Goal: Check status: Check status

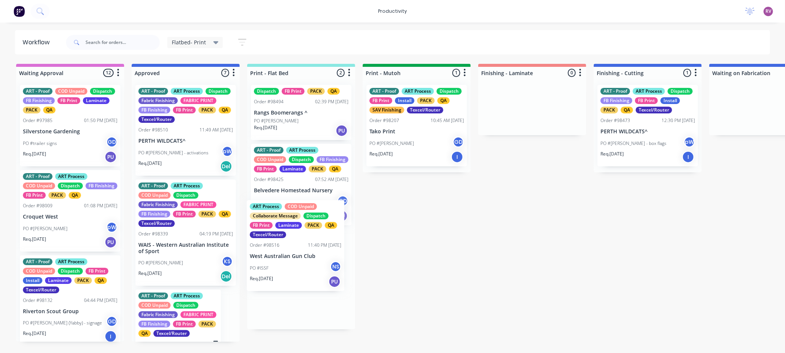
drag, startPoint x: 190, startPoint y: 156, endPoint x: 310, endPoint y: 283, distance: 174.4
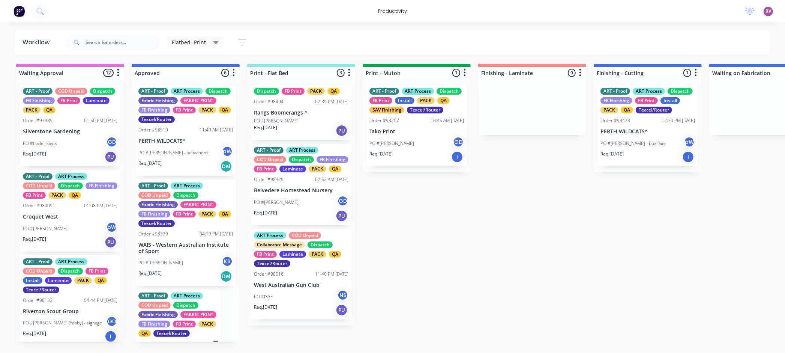
click at [175, 160] on div "PO #Hudson - activations pW" at bounding box center [185, 153] width 95 height 14
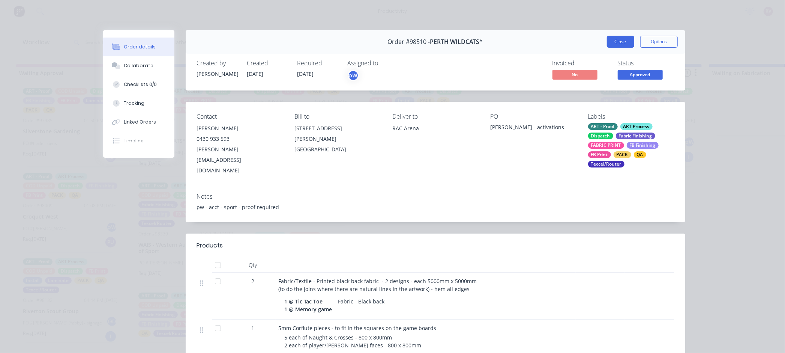
click at [616, 43] on button "Close" at bounding box center [620, 42] width 27 height 12
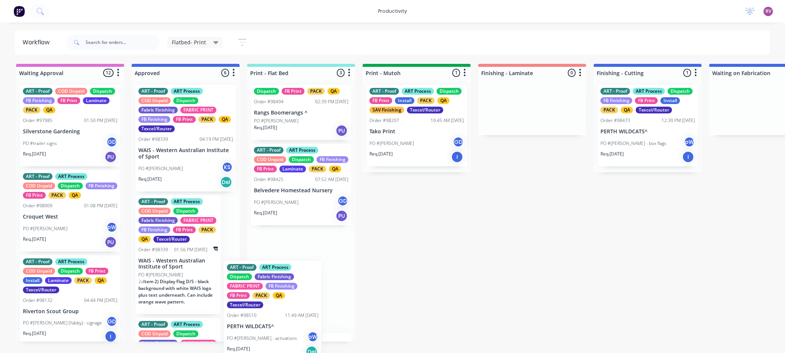
scroll to position [95, 0]
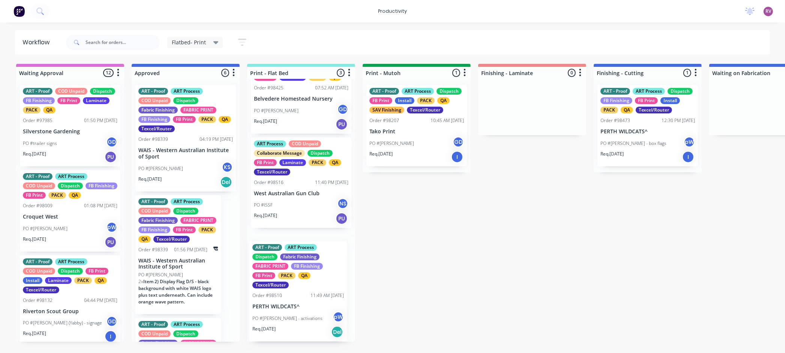
drag, startPoint x: 191, startPoint y: 156, endPoint x: 308, endPoint y: 314, distance: 195.9
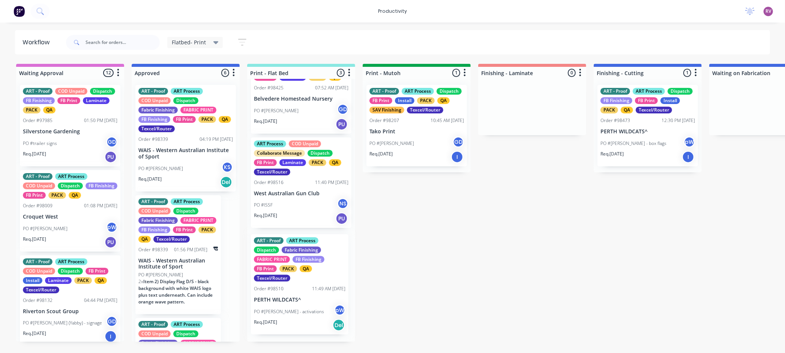
scroll to position [91, 0]
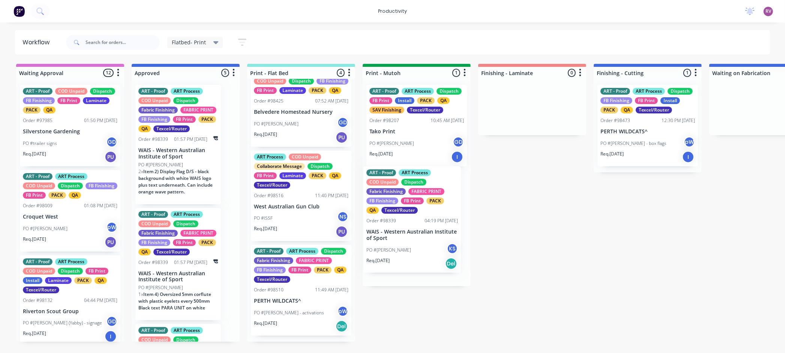
drag, startPoint x: 176, startPoint y: 166, endPoint x: 406, endPoint y: 248, distance: 245.0
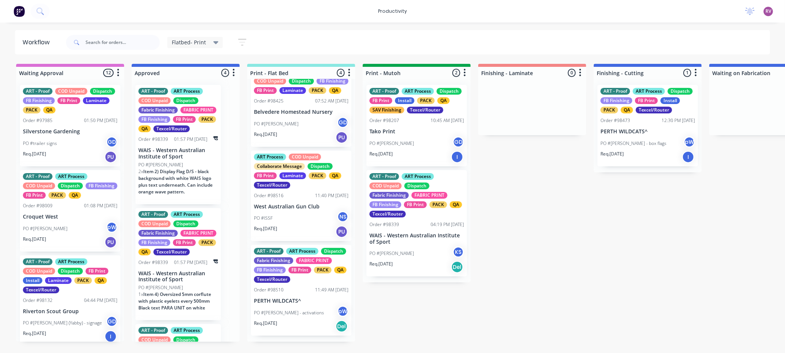
click at [415, 257] on div "PO #Claire H KS" at bounding box center [417, 253] width 95 height 14
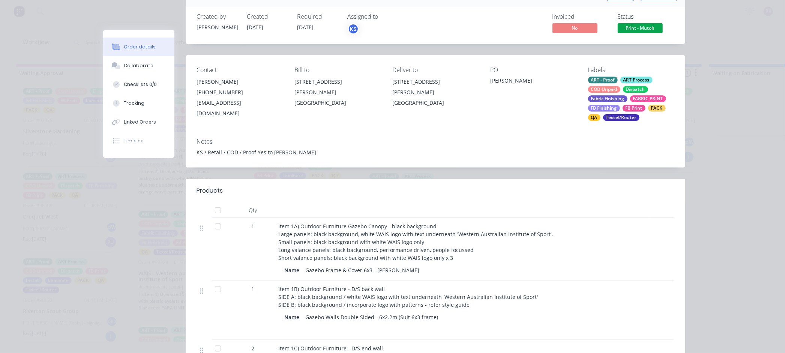
scroll to position [4, 0]
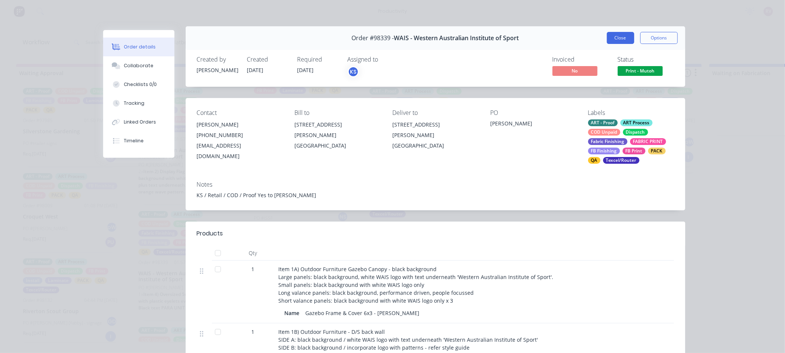
click at [621, 41] on button "Close" at bounding box center [620, 38] width 27 height 12
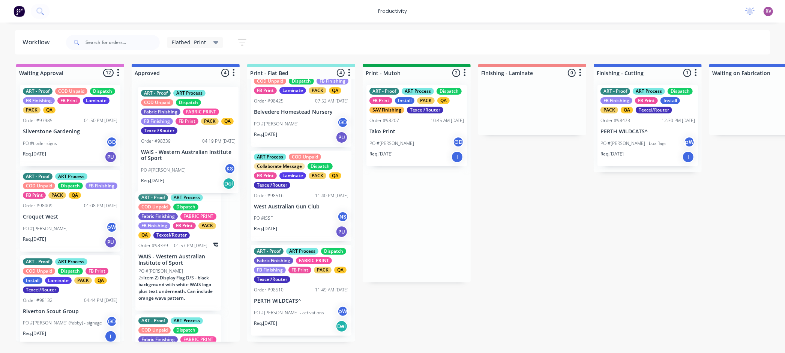
drag, startPoint x: 416, startPoint y: 260, endPoint x: 182, endPoint y: 176, distance: 248.7
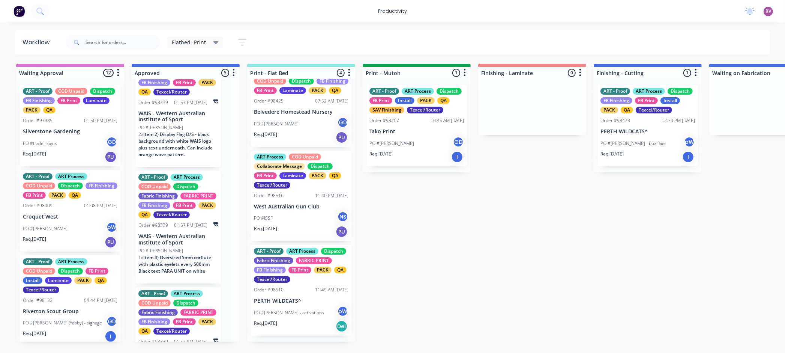
scroll to position [147, 0]
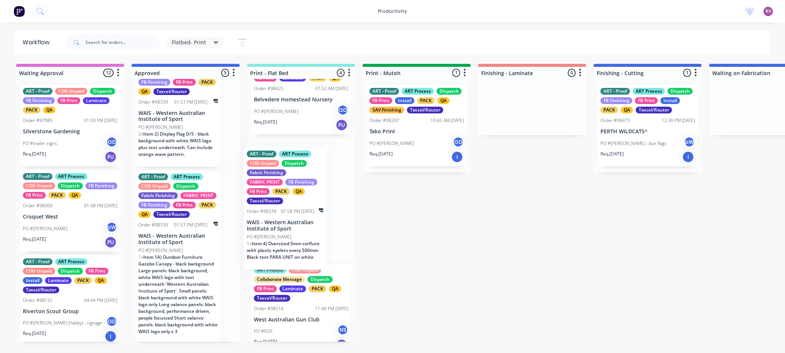
drag, startPoint x: 192, startPoint y: 257, endPoint x: 303, endPoint y: 224, distance: 116.0
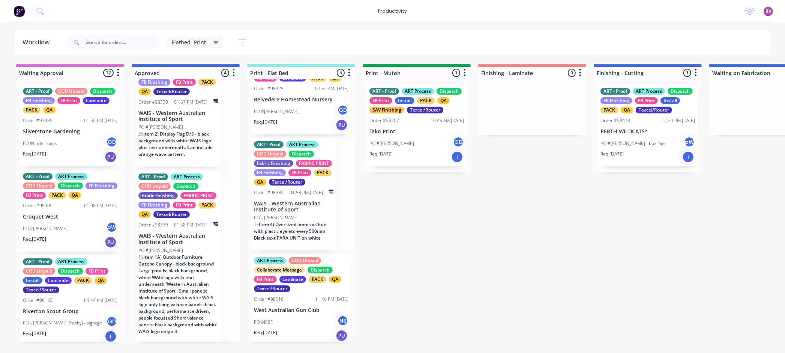
scroll to position [261, 0]
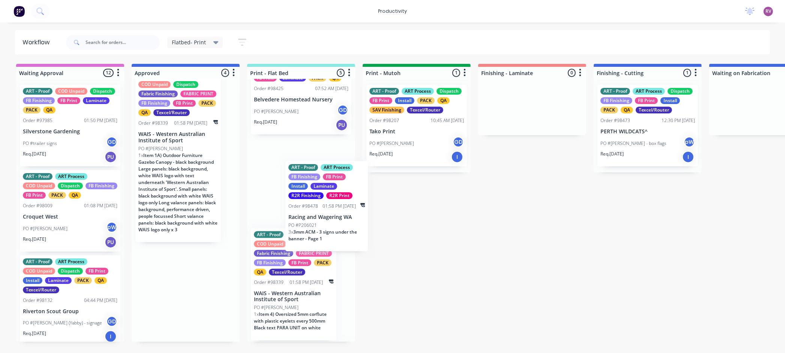
drag, startPoint x: 165, startPoint y: 317, endPoint x: 293, endPoint y: 216, distance: 162.7
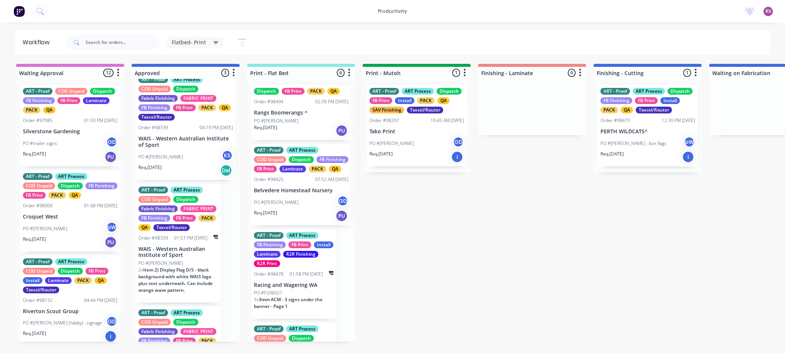
scroll to position [0, 0]
